Goal: Task Accomplishment & Management: Manage account settings

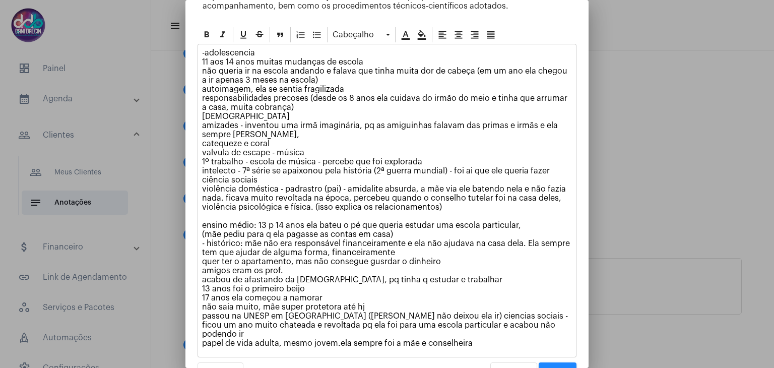
scroll to position [108, 0]
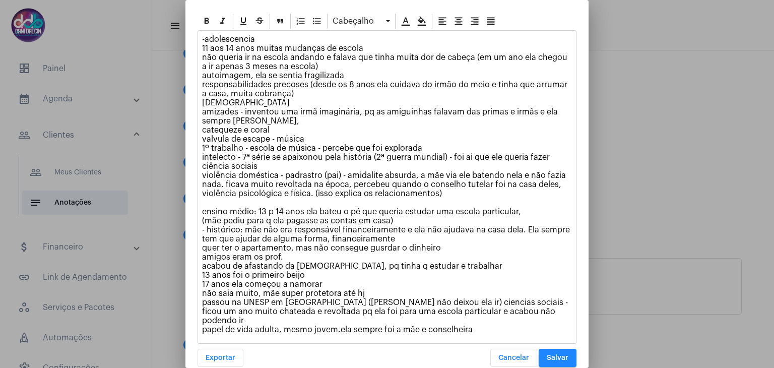
click at [553, 349] on button "Salvar" at bounding box center [557, 358] width 38 height 18
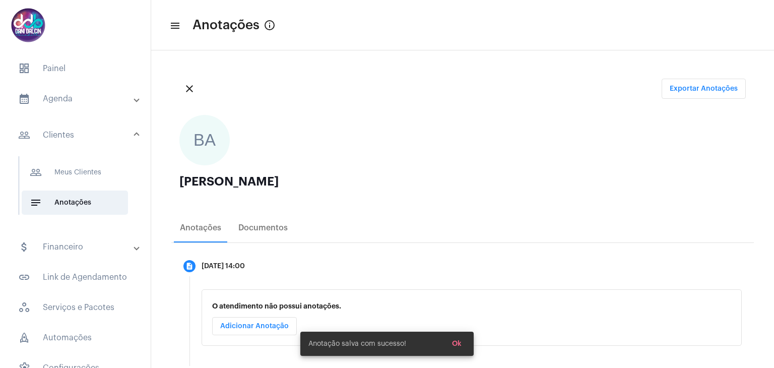
click at [82, 100] on mat-panel-title "calendar_month_outlined Agenda" at bounding box center [76, 99] width 116 height 12
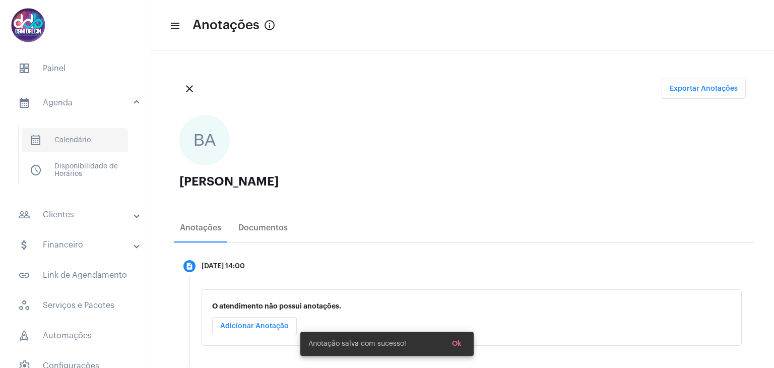
click at [82, 132] on span "calendar_month_outlined Calendário" at bounding box center [75, 140] width 106 height 24
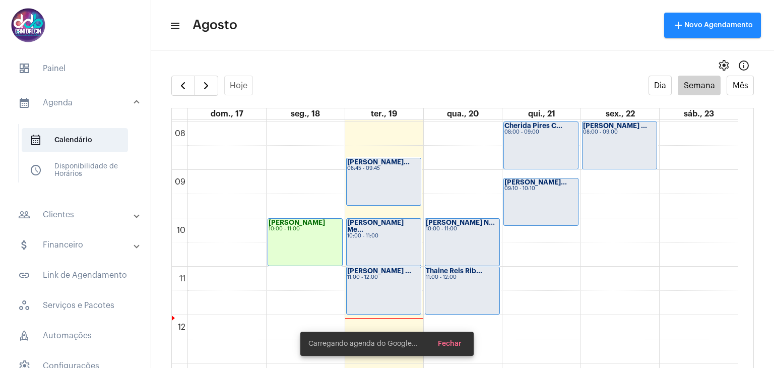
scroll to position [391, 0]
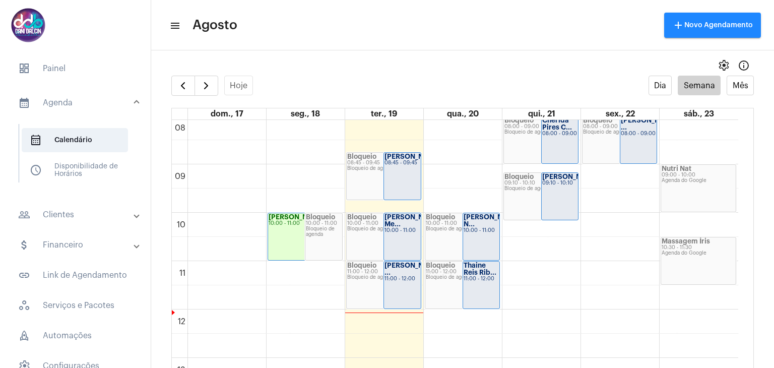
click at [401, 166] on div "08:45 - 09:45" at bounding box center [402, 163] width 36 height 6
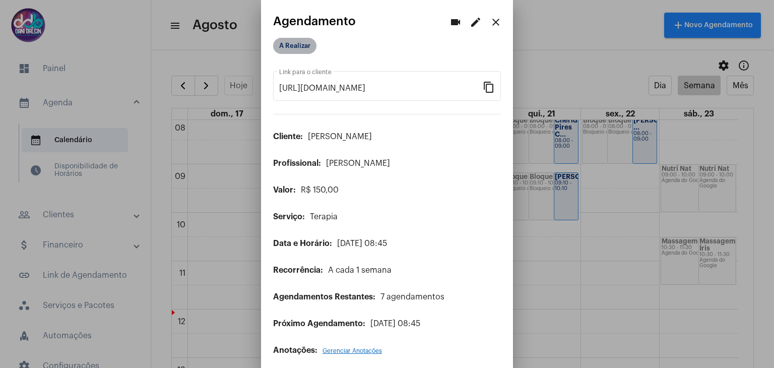
click at [295, 49] on mat-chip "A Realizar" at bounding box center [294, 46] width 43 height 16
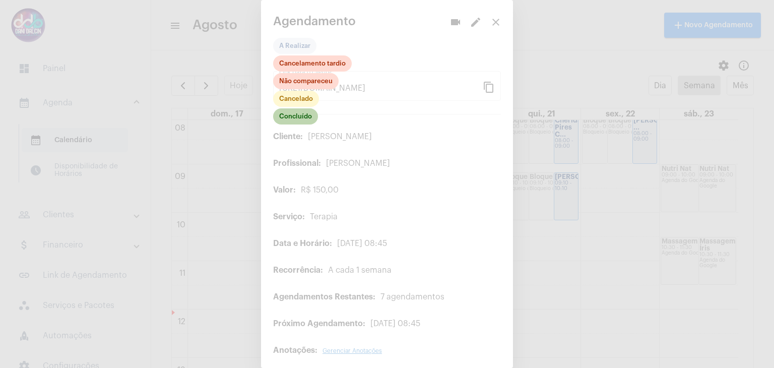
click at [300, 115] on mat-chip "Concluído" at bounding box center [295, 116] width 45 height 16
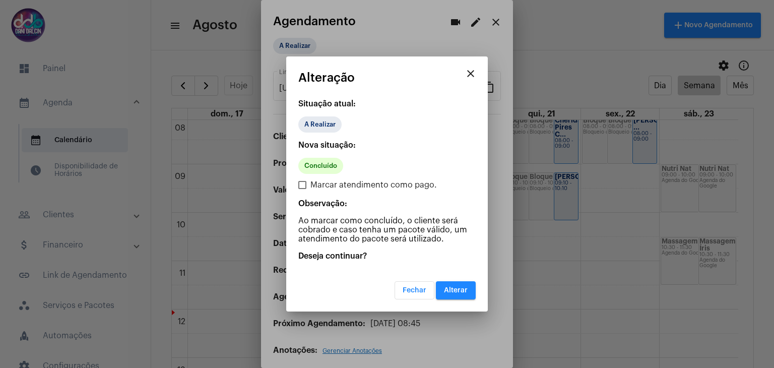
click at [447, 287] on span "Alterar" at bounding box center [456, 290] width 24 height 7
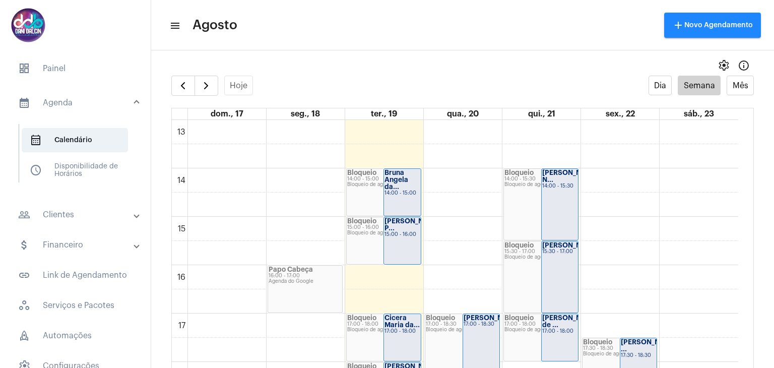
scroll to position [643, 0]
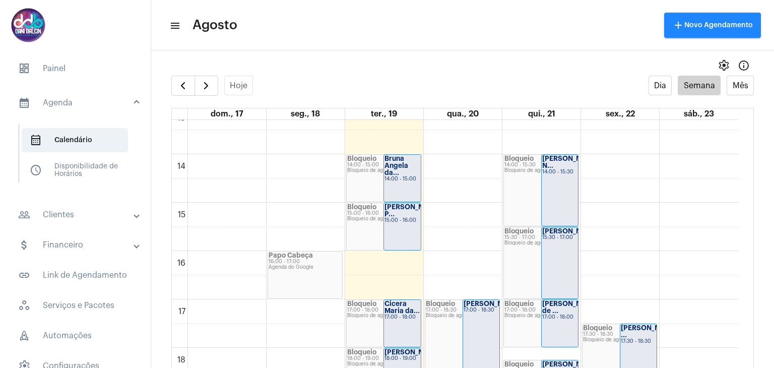
click at [404, 170] on div "Bruna Angela da..." at bounding box center [402, 165] width 36 height 21
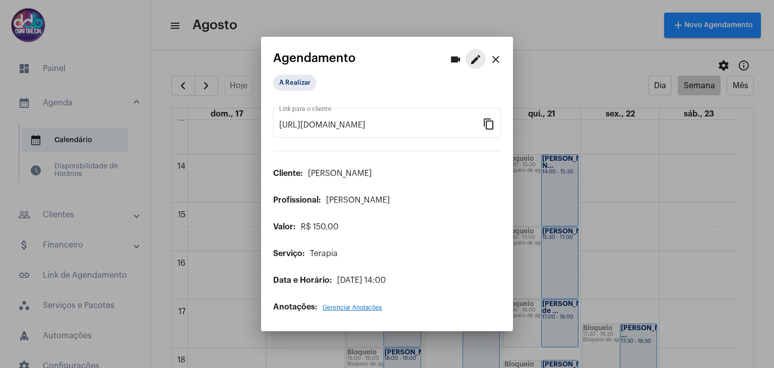
click at [480, 59] on mat-icon "edit" at bounding box center [475, 59] width 12 height 12
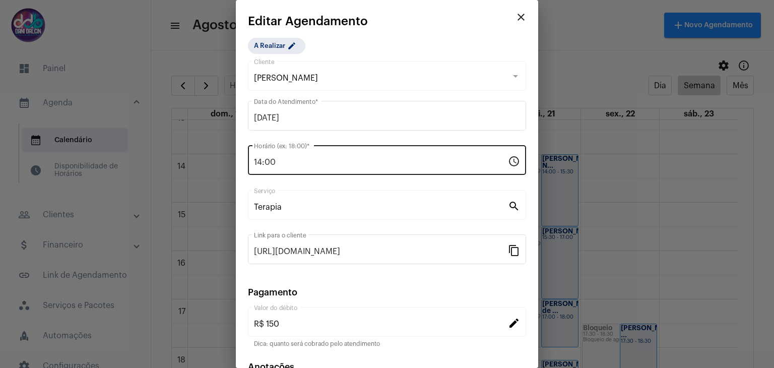
click at [282, 161] on input "14:00" at bounding box center [381, 162] width 254 height 9
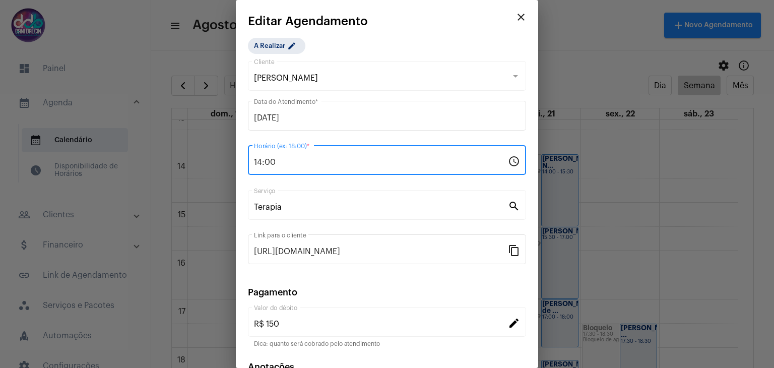
click at [282, 161] on input "14:00" at bounding box center [381, 162] width 254 height 9
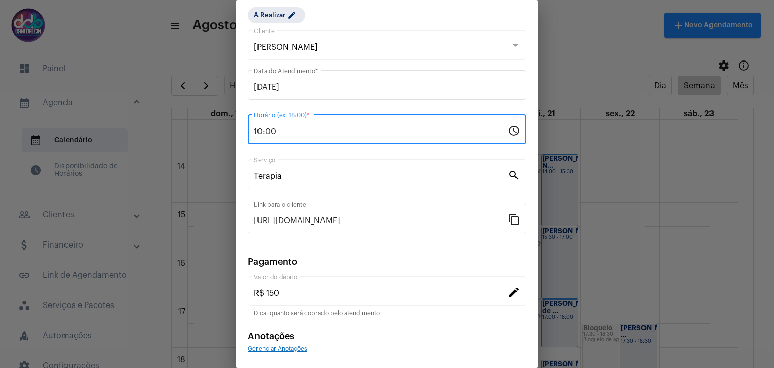
scroll to position [64, 0]
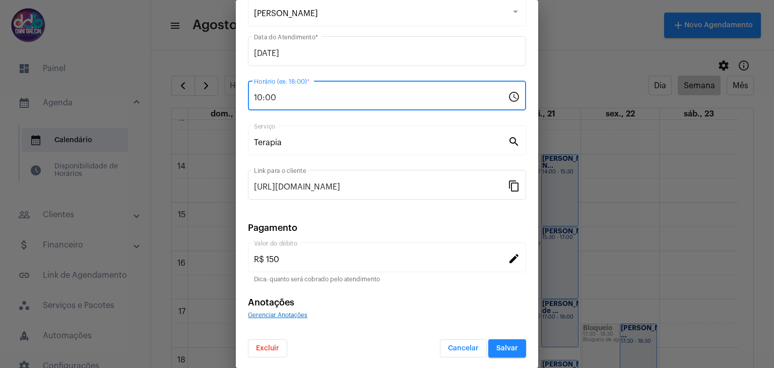
type input "10:00"
click at [505, 342] on button "Salvar" at bounding box center [507, 348] width 38 height 18
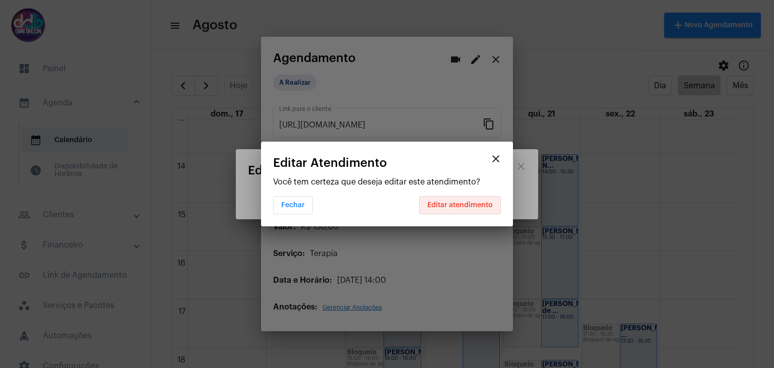
click at [448, 207] on span "Editar atendimento" at bounding box center [459, 204] width 65 height 7
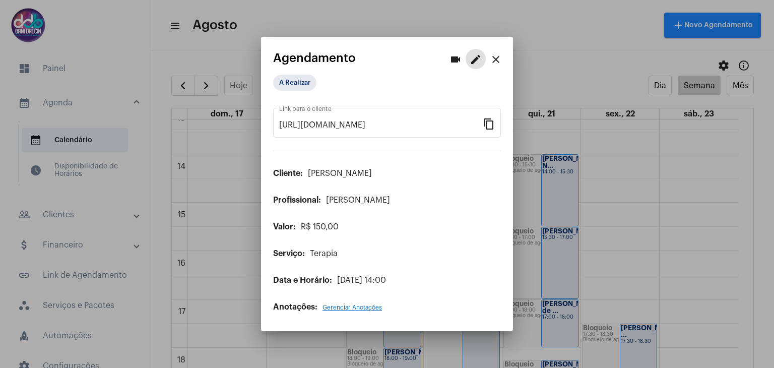
click at [500, 64] on mat-icon "close" at bounding box center [496, 59] width 12 height 12
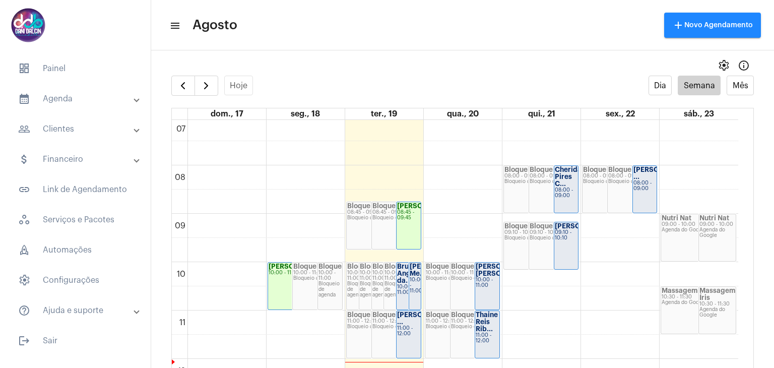
scroll to position [442, 0]
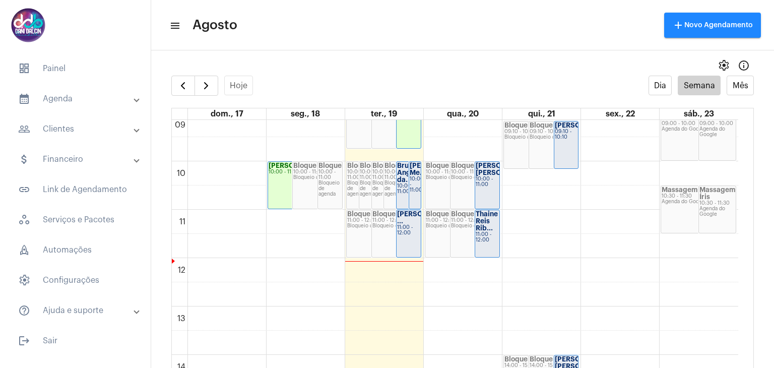
click at [397, 184] on div "10:00 - 11:00" at bounding box center [408, 188] width 23 height 11
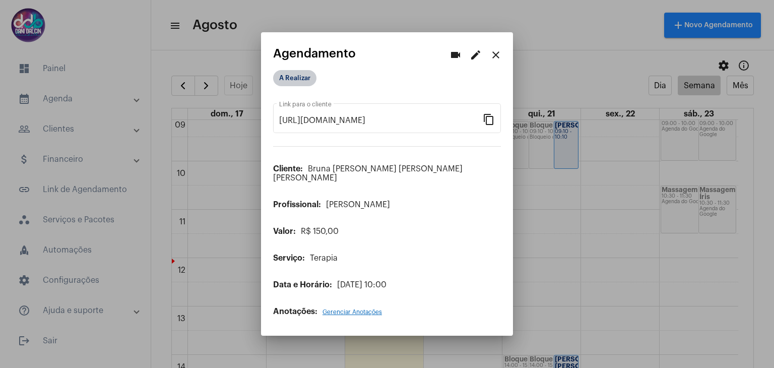
click at [295, 81] on mat-chip "A Realizar" at bounding box center [294, 78] width 43 height 16
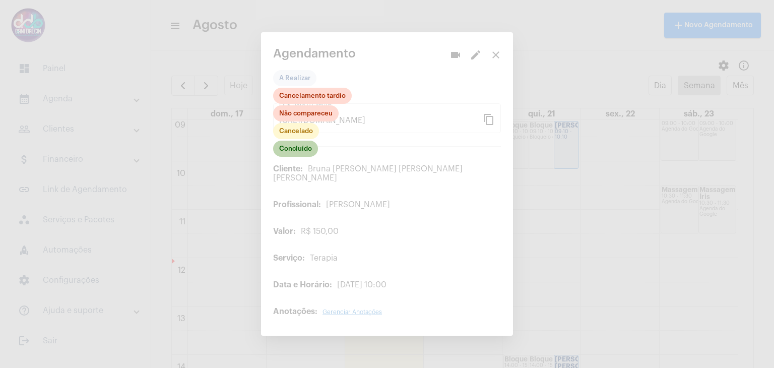
click at [300, 151] on mat-chip "Concluído" at bounding box center [295, 149] width 45 height 16
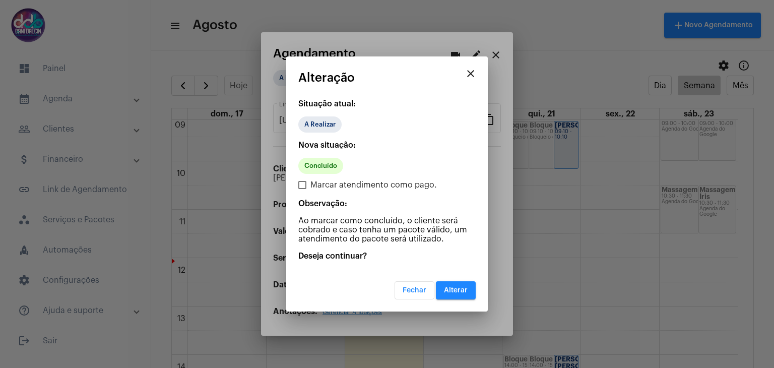
click at [460, 289] on span "Alterar" at bounding box center [456, 290] width 24 height 7
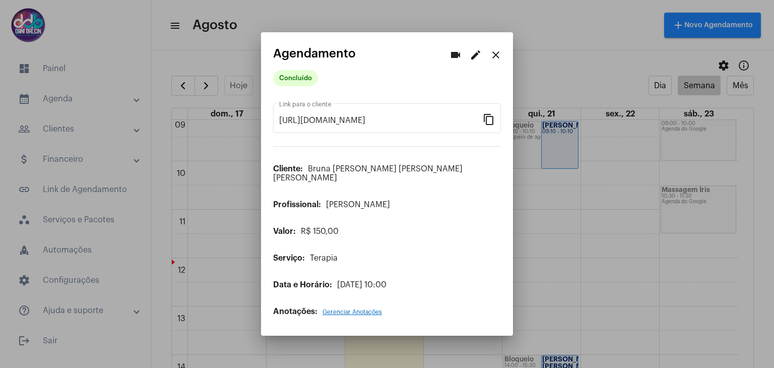
click at [498, 61] on mat-icon "close" at bounding box center [496, 55] width 12 height 12
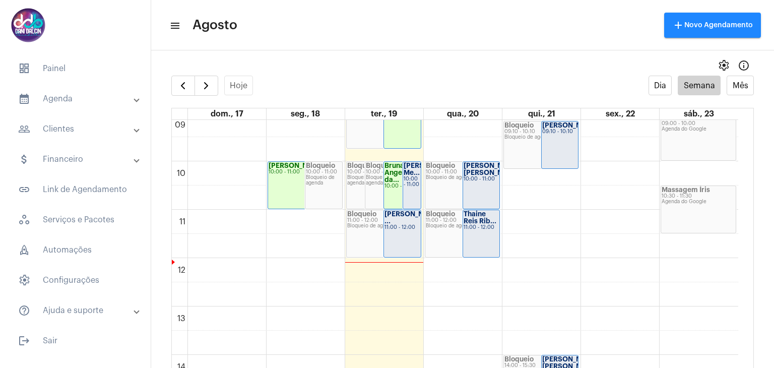
click at [414, 176] on strong "[PERSON_NAME] Me..." at bounding box center [431, 169] width 56 height 14
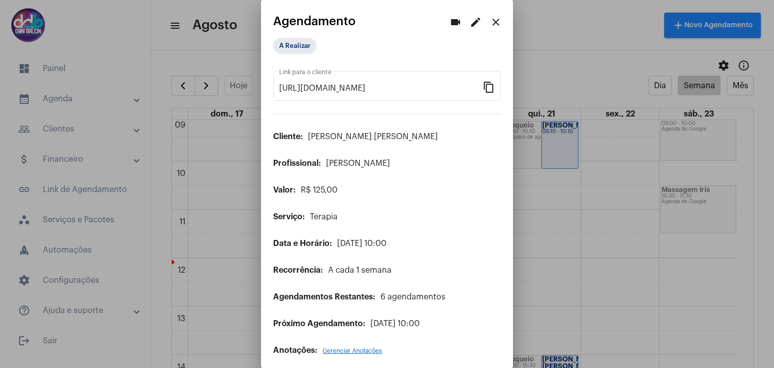
click at [469, 28] on mat-icon "edit" at bounding box center [475, 22] width 12 height 12
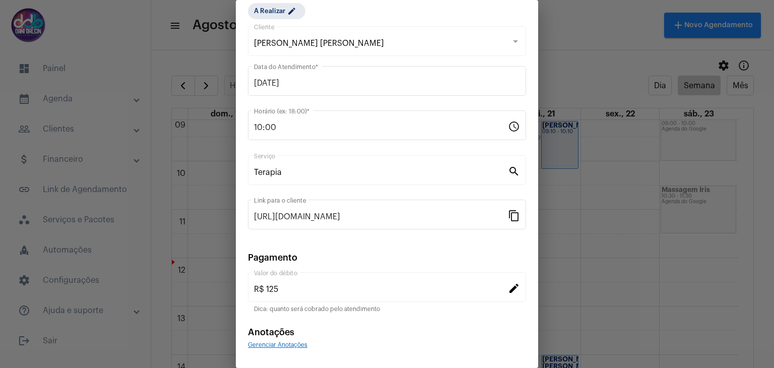
scroll to position [64, 0]
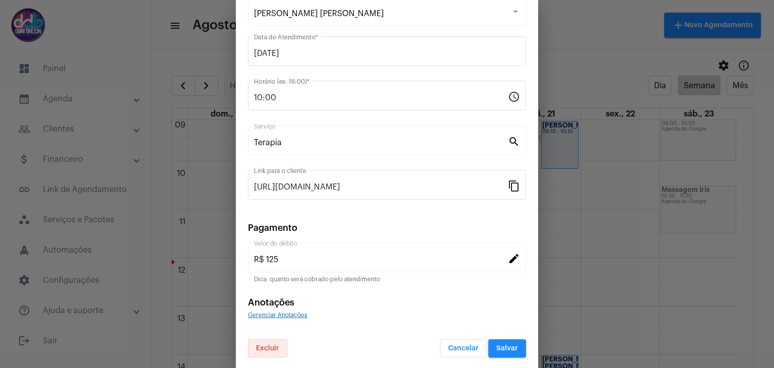
click at [275, 345] on span "Excluir" at bounding box center [267, 348] width 23 height 7
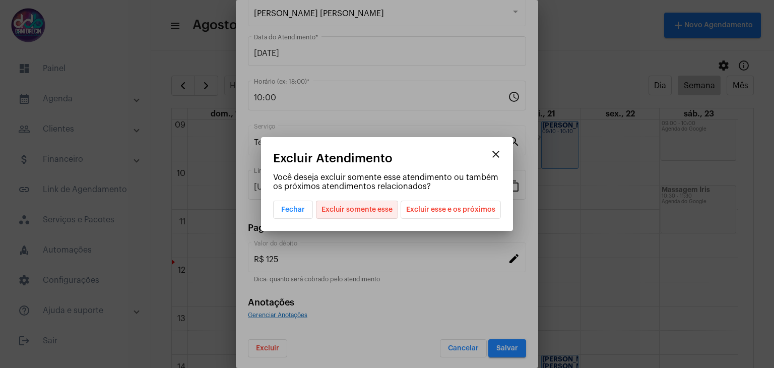
click at [349, 210] on span "Excluir somente esse" at bounding box center [356, 209] width 71 height 17
